Goal: Entertainment & Leisure: Browse casually

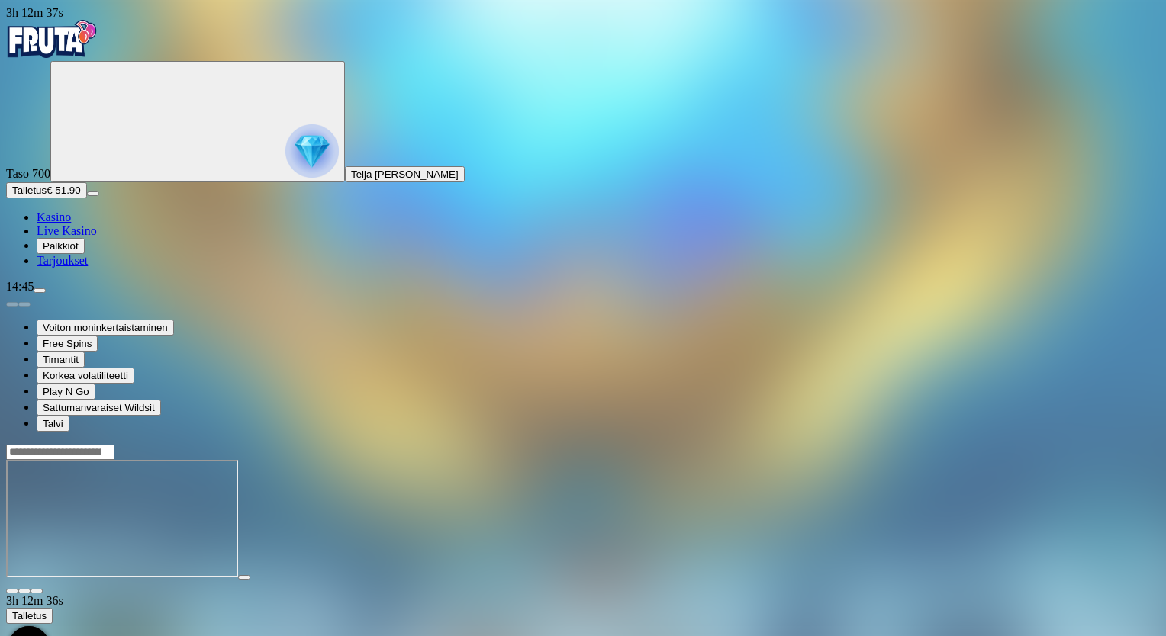
click at [37, 591] on span "fullscreen icon" at bounding box center [37, 591] width 0 height 0
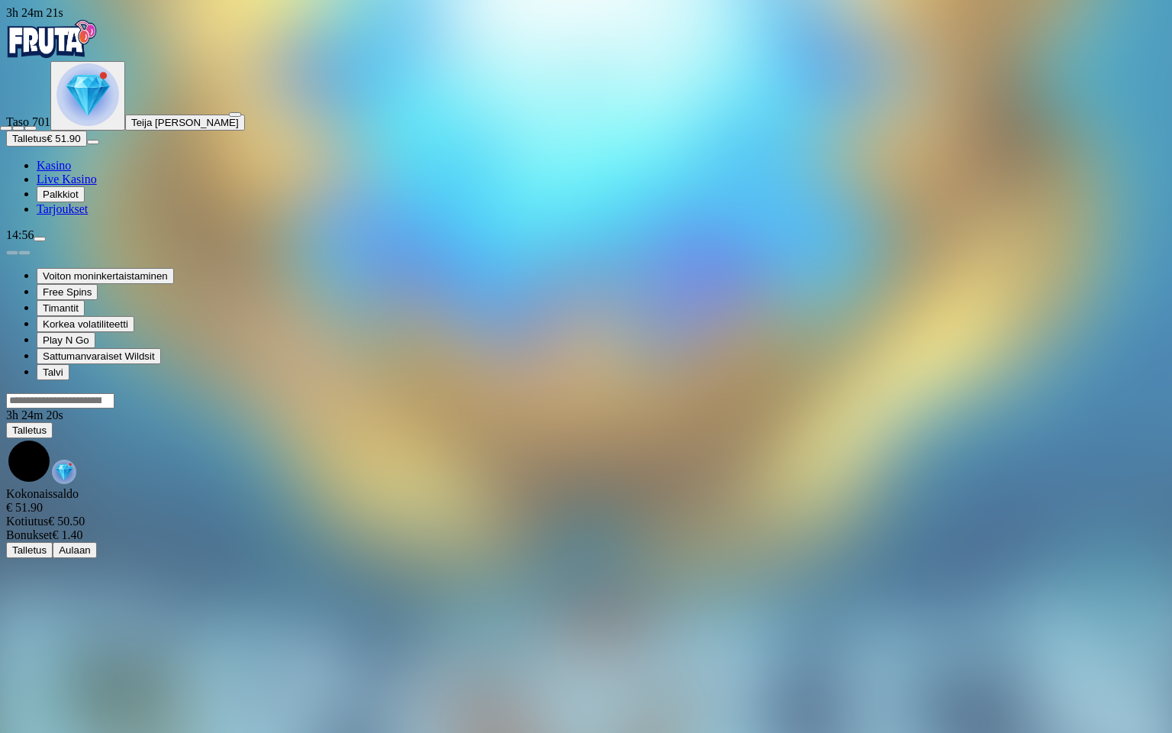
click at [6, 128] on span "close icon" at bounding box center [6, 128] width 0 height 0
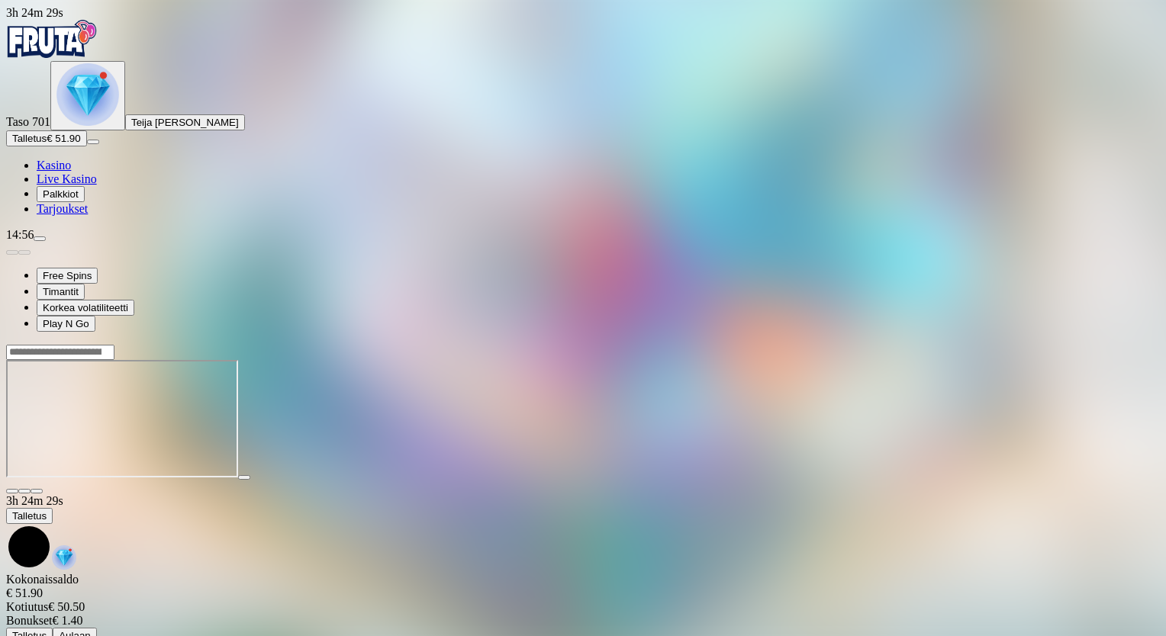
click at [37, 491] on span "fullscreen icon" at bounding box center [37, 491] width 0 height 0
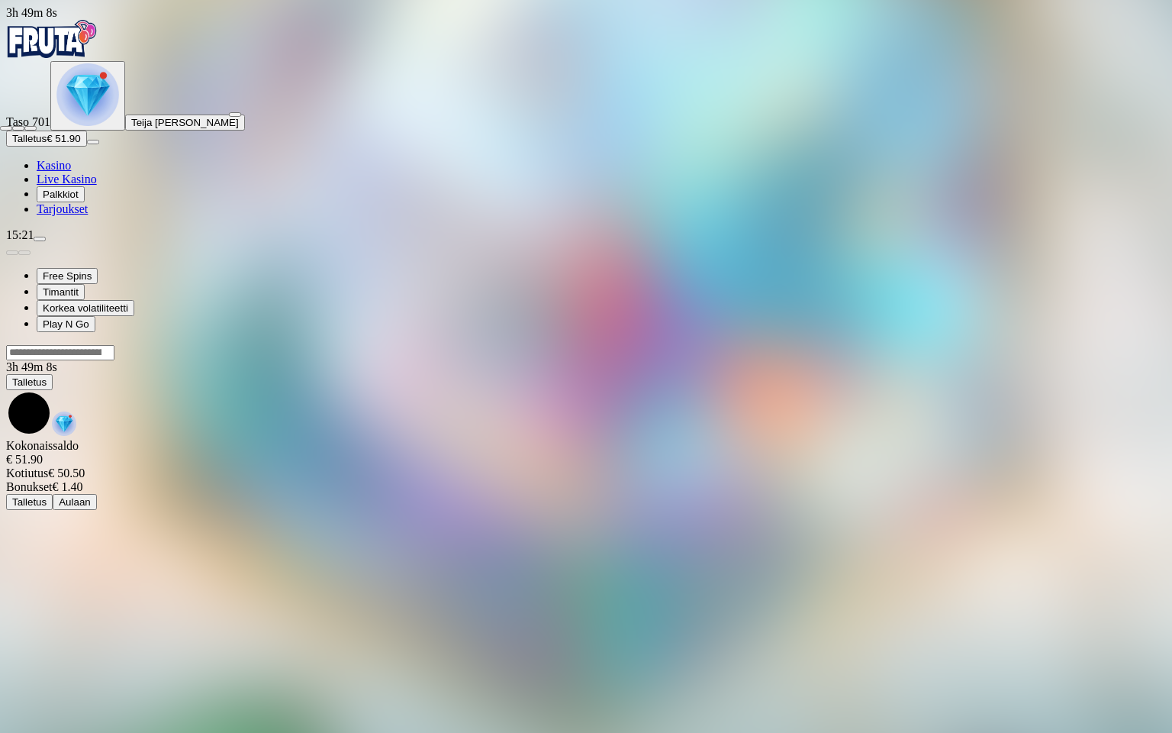
click at [6, 128] on span "close icon" at bounding box center [6, 128] width 0 height 0
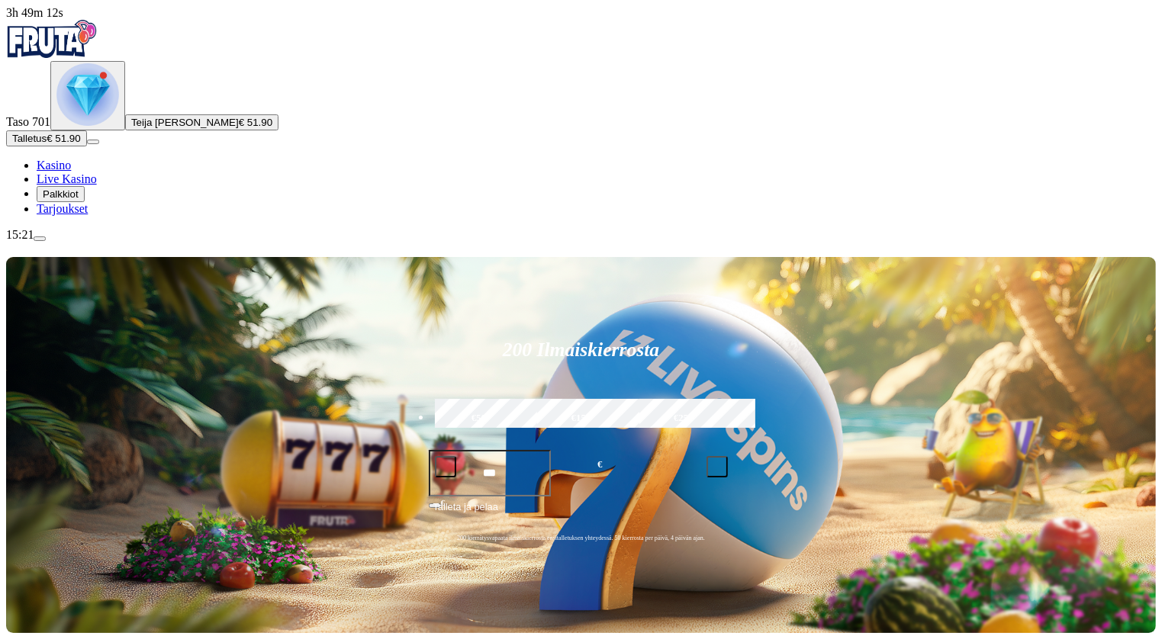
click at [79, 126] on img "Primary" at bounding box center [87, 94] width 63 height 63
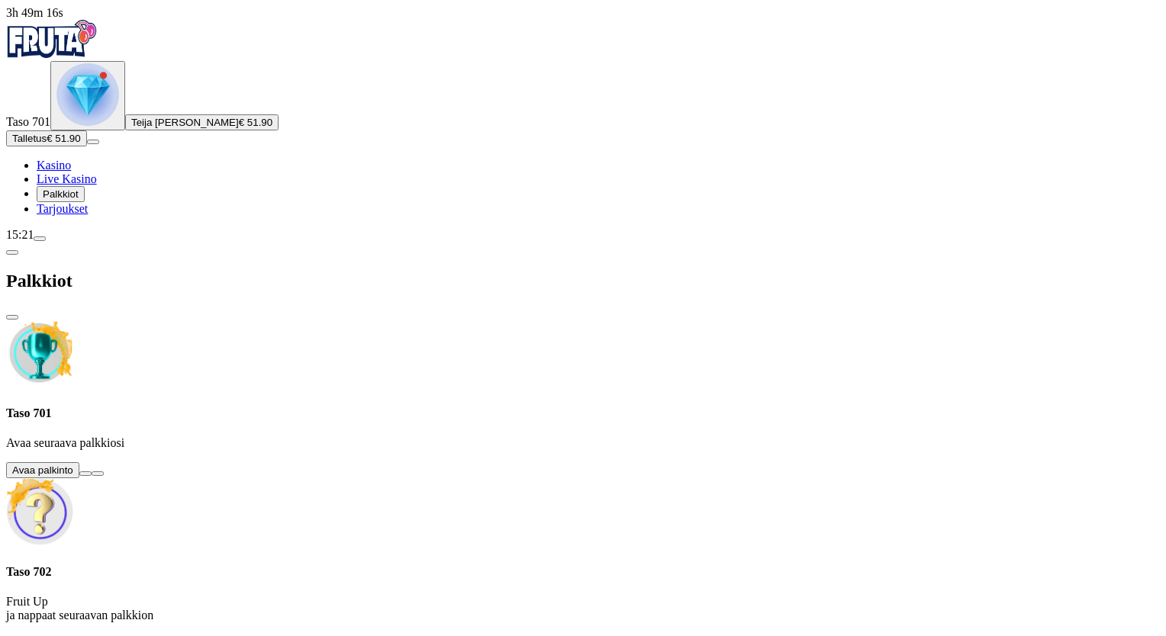
click at [12, 317] on span "close icon" at bounding box center [12, 317] width 0 height 0
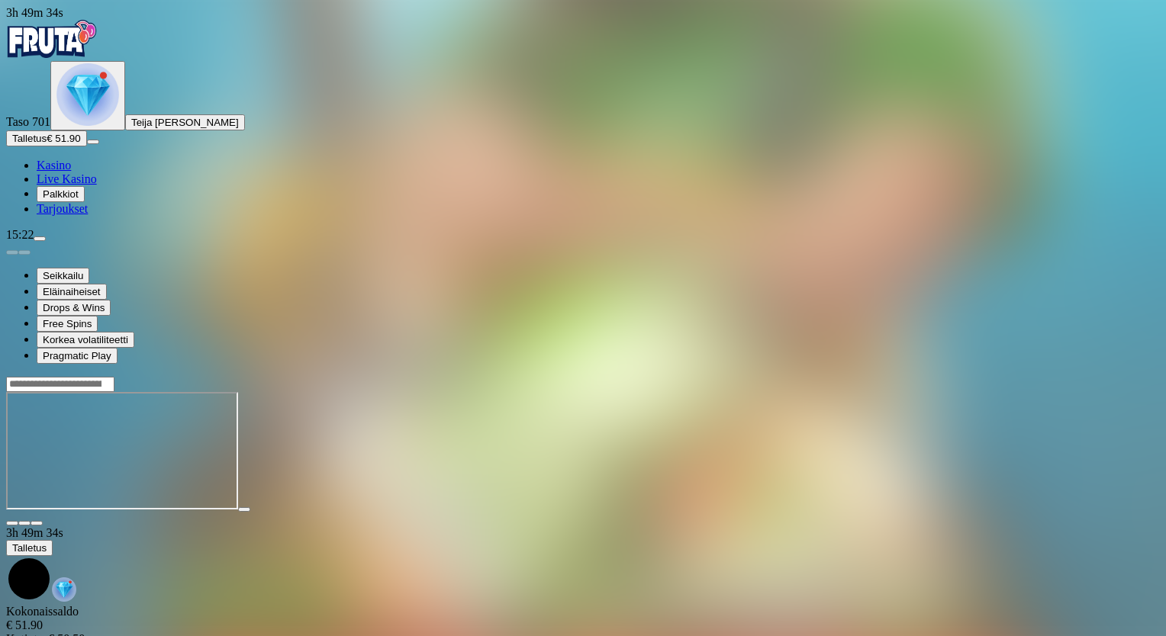
click at [37, 523] on span "fullscreen icon" at bounding box center [37, 523] width 0 height 0
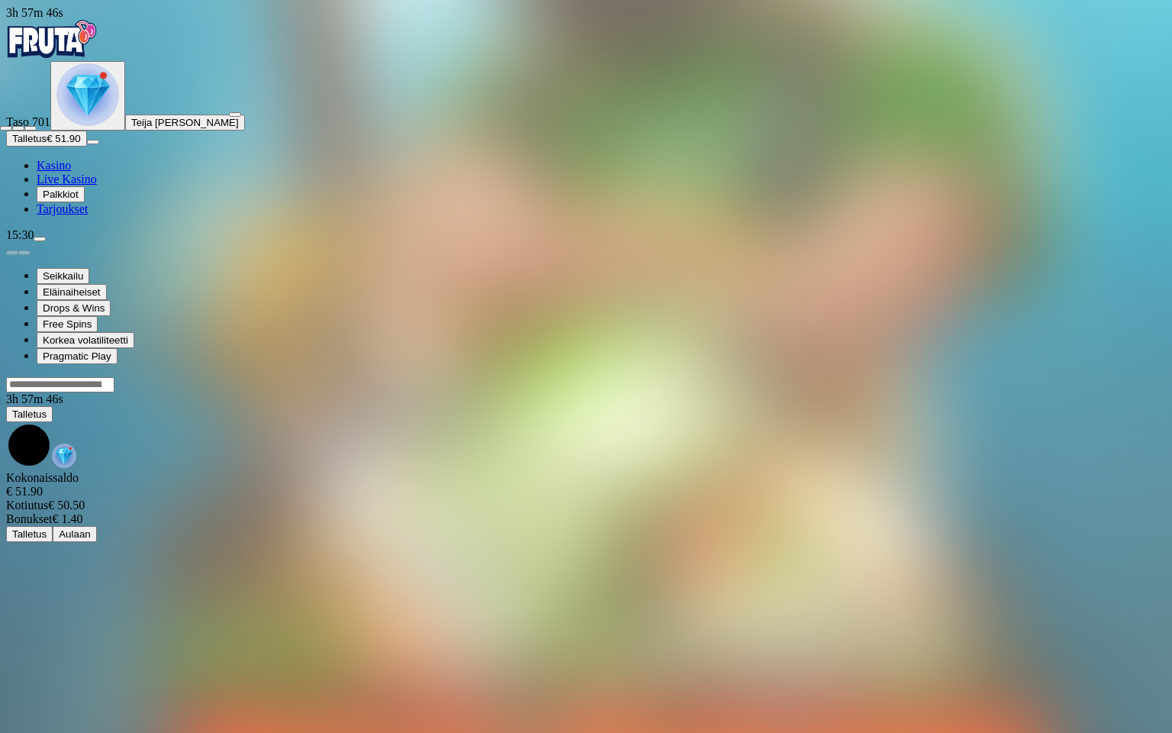
click at [6, 128] on span "close icon" at bounding box center [6, 128] width 0 height 0
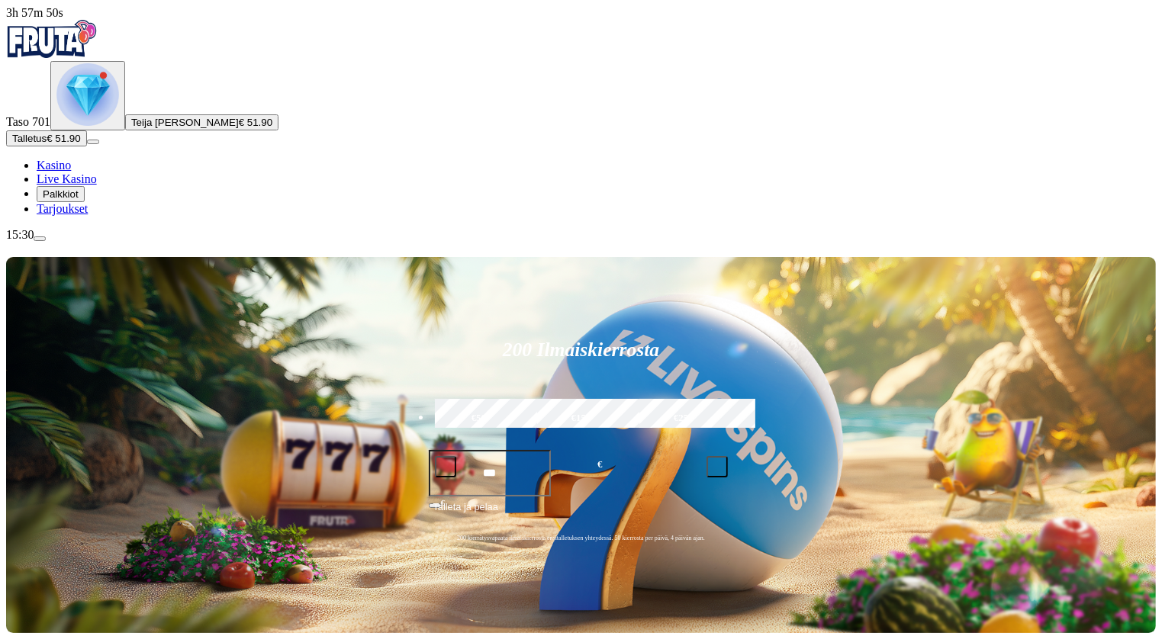
click at [84, 126] on img "Primary" at bounding box center [87, 94] width 63 height 63
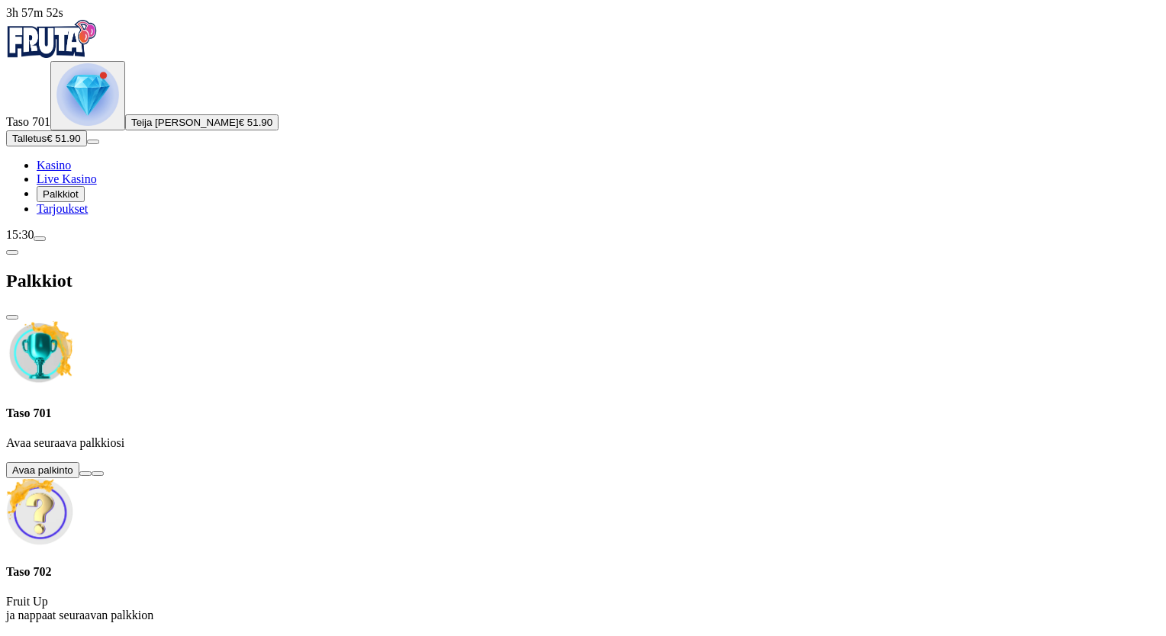
click at [92, 472] on button at bounding box center [85, 474] width 12 height 5
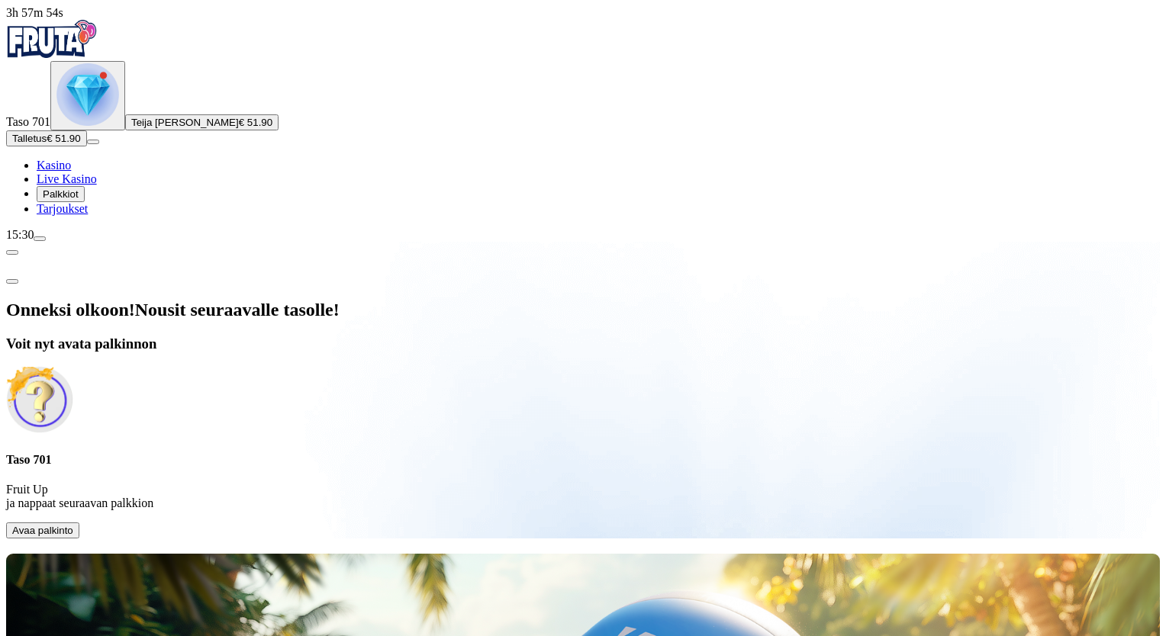
click at [79, 523] on button "Avaa palkinto" at bounding box center [42, 531] width 73 height 16
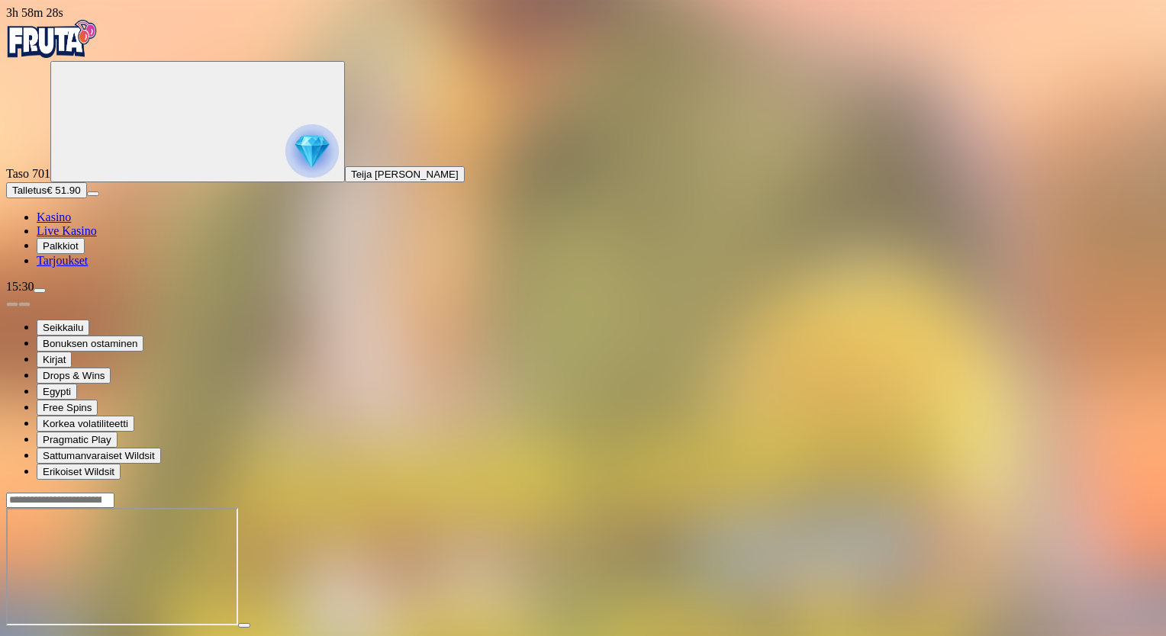
click at [37, 636] on span "fullscreen icon" at bounding box center [37, 639] width 0 height 0
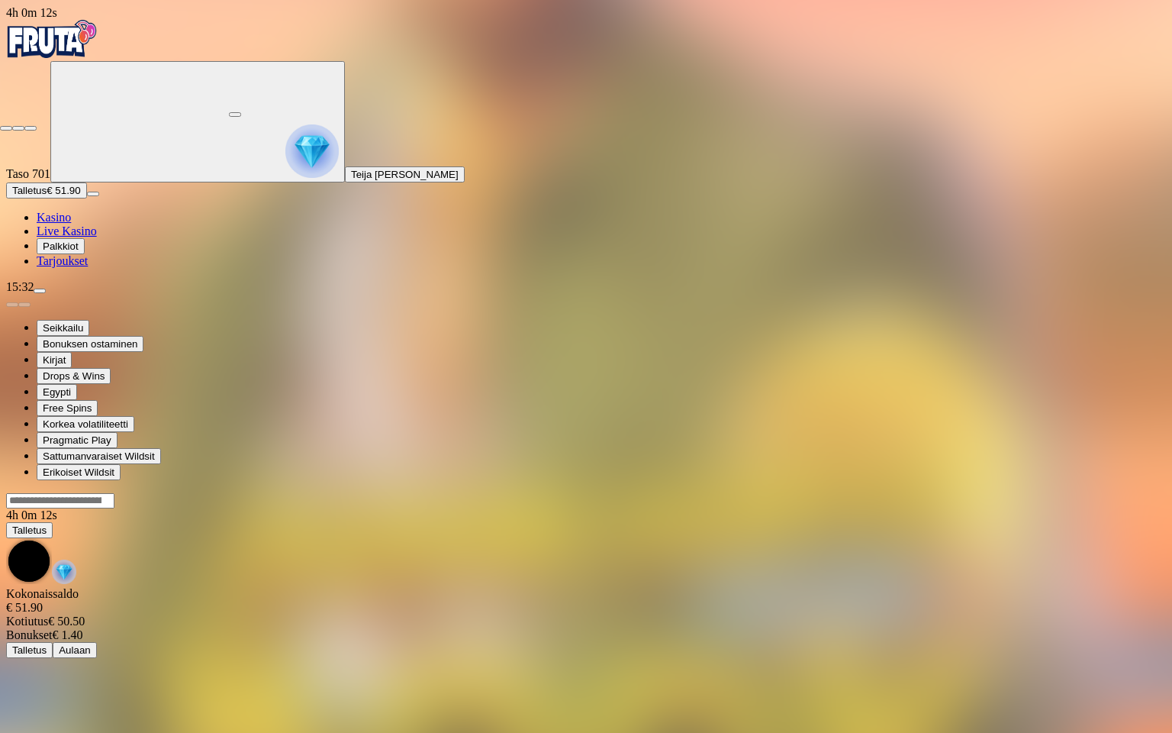
click at [31, 128] on span "fullscreen-exit icon" at bounding box center [31, 128] width 0 height 0
